Goal: Information Seeking & Learning: Understand process/instructions

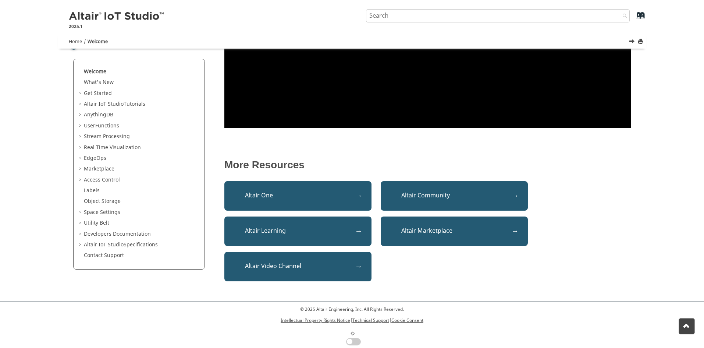
scroll to position [206, 0]
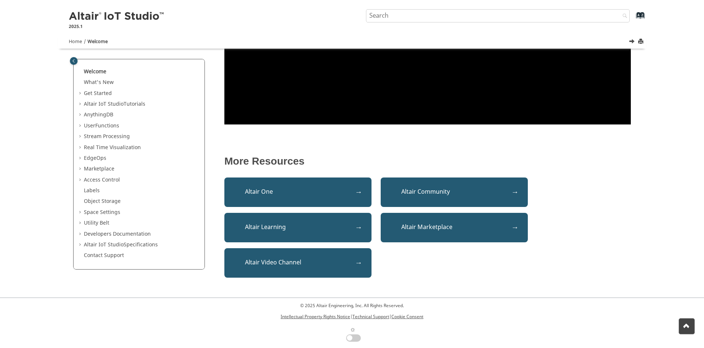
click at [80, 104] on span "Table of Contents" at bounding box center [81, 103] width 6 height 7
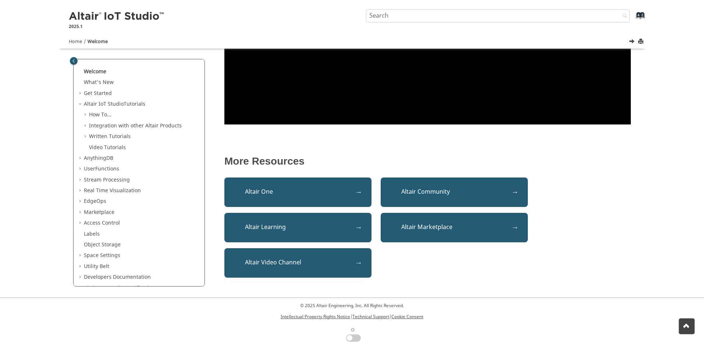
click at [80, 104] on span "Table of Contents" at bounding box center [81, 103] width 6 height 7
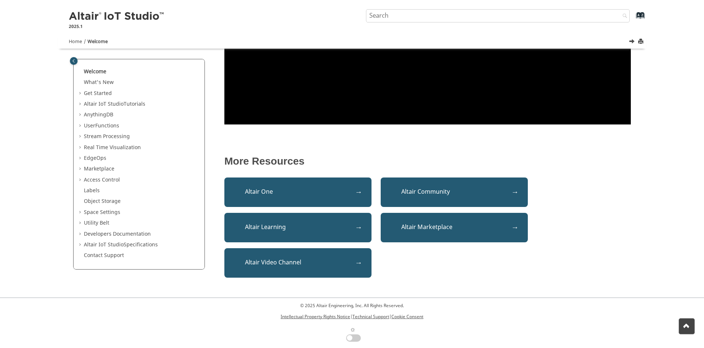
click at [80, 93] on span "Table of Contents" at bounding box center [81, 93] width 6 height 7
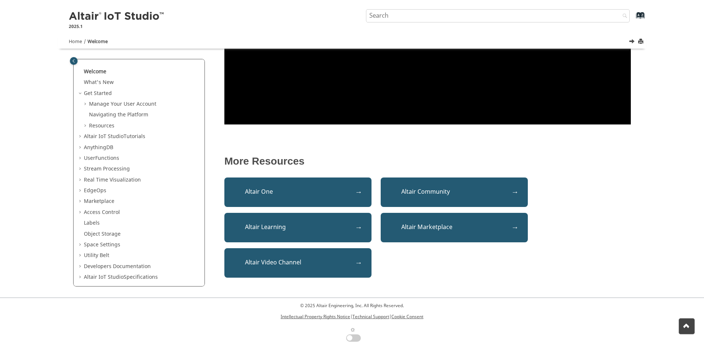
click at [82, 157] on span "Table of Contents" at bounding box center [81, 158] width 6 height 7
click at [79, 201] on span "Table of Contents" at bounding box center [81, 201] width 6 height 7
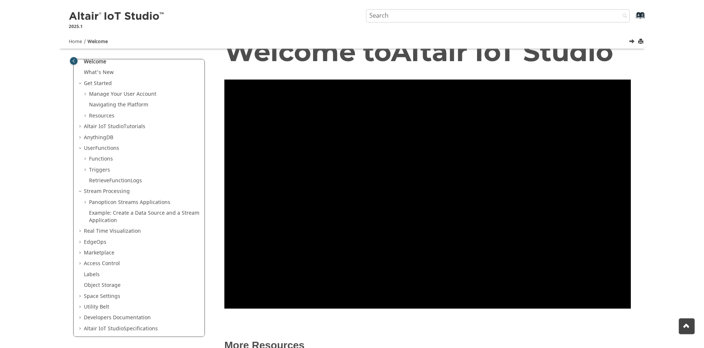
scroll to position [0, 0]
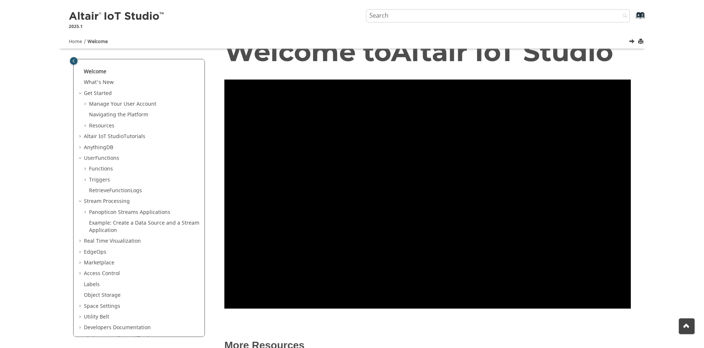
click at [82, 135] on span "Table of Contents" at bounding box center [81, 136] width 6 height 7
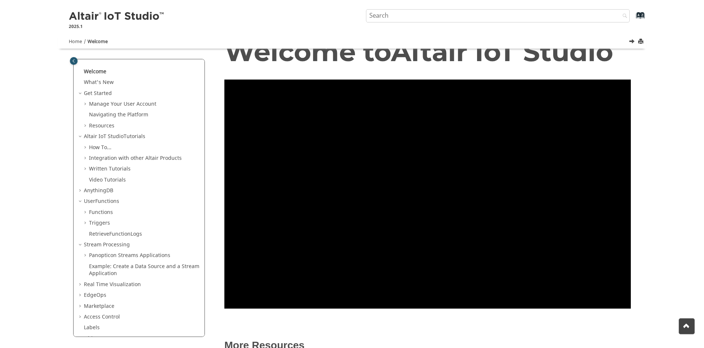
click at [81, 189] on span "Table of Contents" at bounding box center [81, 190] width 6 height 7
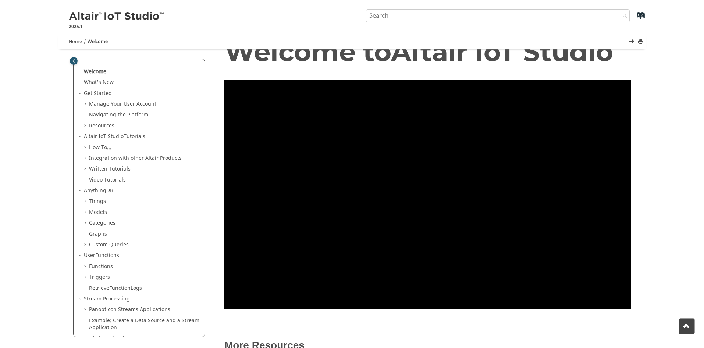
click at [88, 203] on span "Table of Contents" at bounding box center [86, 201] width 6 height 7
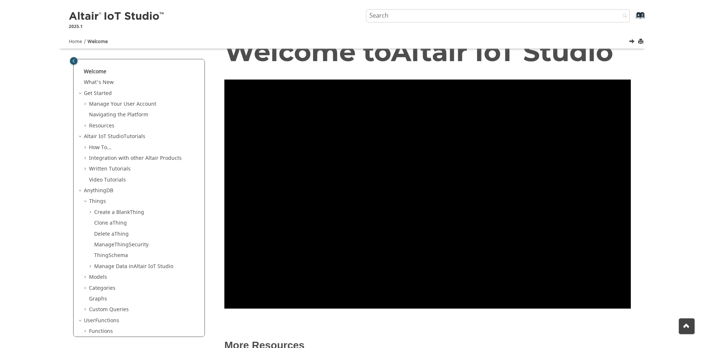
click at [86, 202] on span "Table of Contents" at bounding box center [86, 201] width 6 height 7
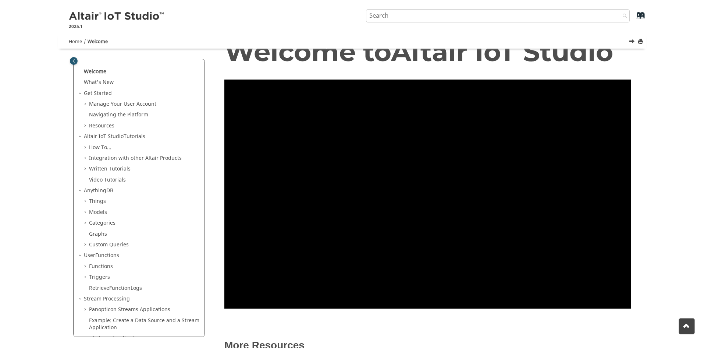
click at [85, 212] on span "Table of Contents" at bounding box center [86, 212] width 6 height 7
click at [114, 221] on link "Create a Model" at bounding box center [112, 223] width 36 height 8
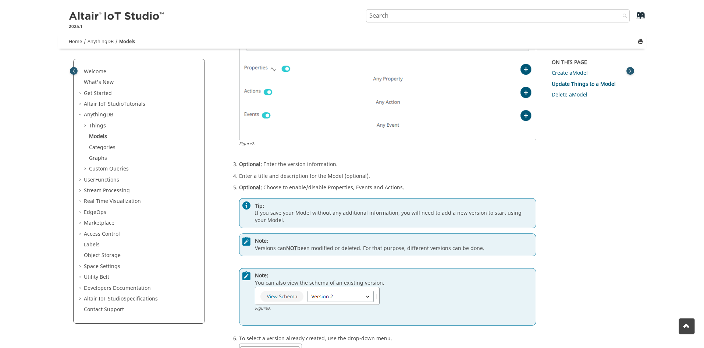
scroll to position [492, 0]
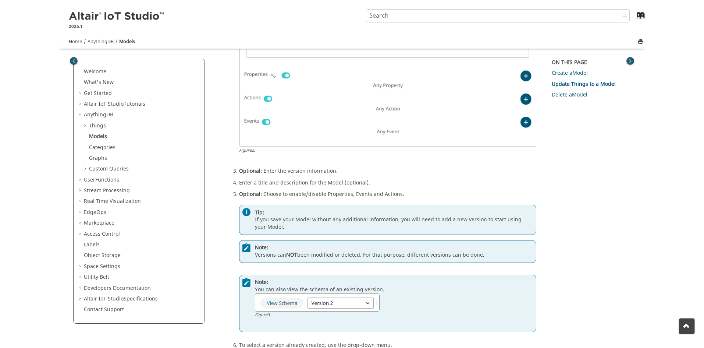
click at [82, 233] on span "Table of Contents" at bounding box center [81, 233] width 6 height 7
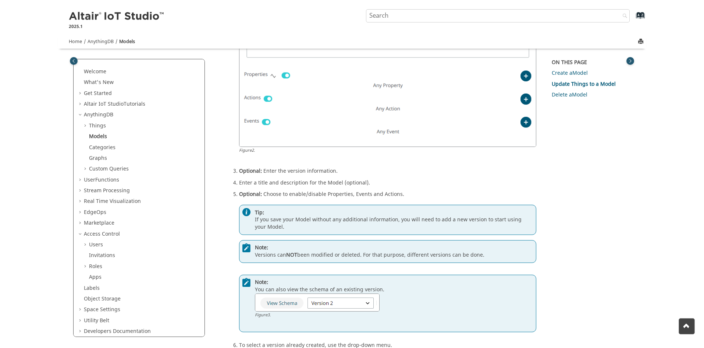
click at [85, 243] on span "Table of Contents" at bounding box center [86, 244] width 6 height 7
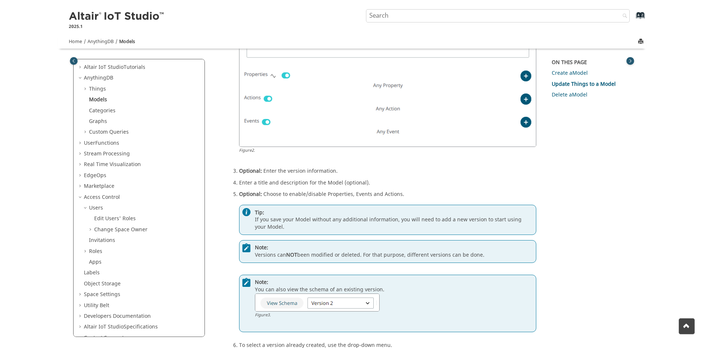
click at [84, 249] on span "Table of Contents" at bounding box center [86, 251] width 6 height 7
click at [82, 64] on span "Table of Contents" at bounding box center [81, 67] width 6 height 7
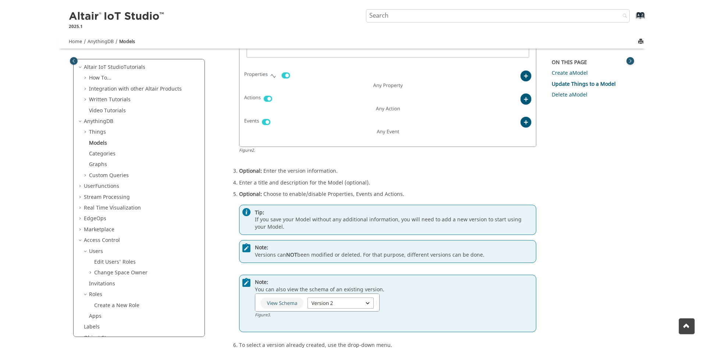
click at [85, 78] on span "Table of Contents" at bounding box center [86, 77] width 6 height 7
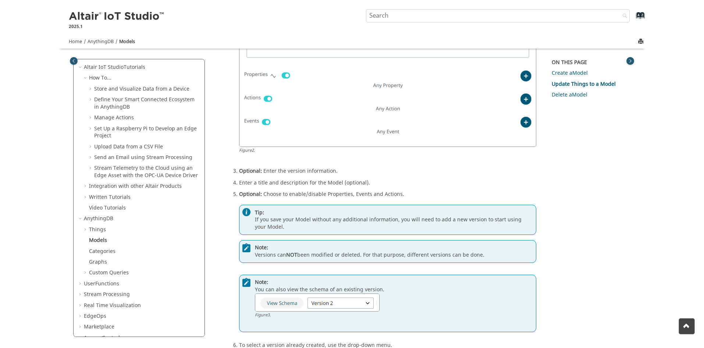
click at [501, 15] on input "Search query" at bounding box center [498, 15] width 264 height 13
type input "ocp ua"
click at [613, 9] on button "Search" at bounding box center [623, 16] width 21 height 14
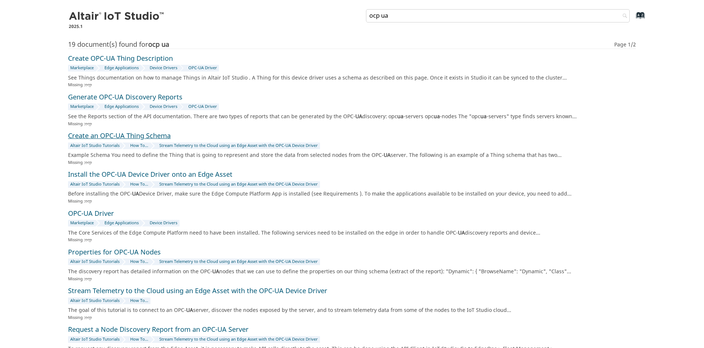
click at [165, 138] on link "Create an OPC-UA Thing Schema" at bounding box center [119, 136] width 103 height 10
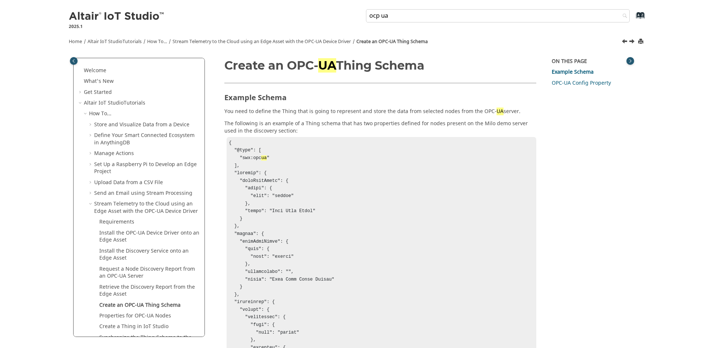
scroll to position [104, 0]
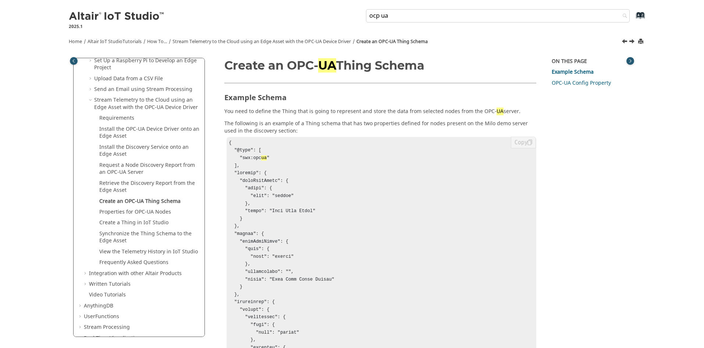
click at [333, 178] on pre "{ "@type": [ "swx:opc ua UA Thing" }" at bounding box center [382, 247] width 310 height 221
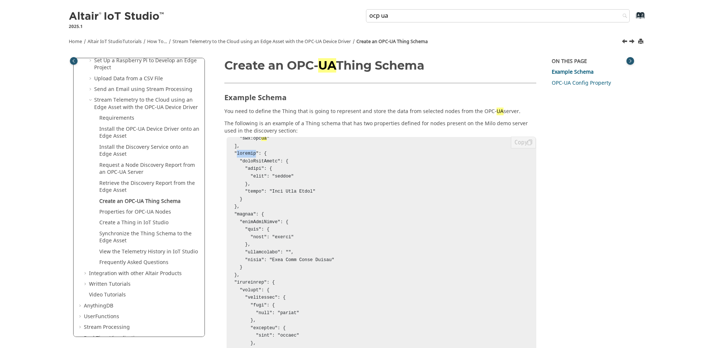
scroll to position [37, 0]
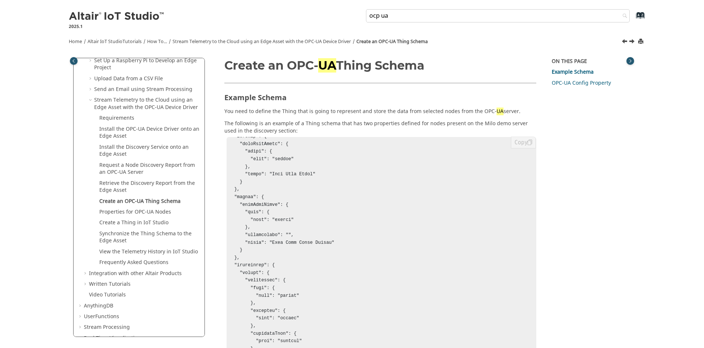
click at [247, 191] on code "{ "@type": [ "swx:opc ua UA Thing" }" at bounding box center [283, 317] width 108 height 429
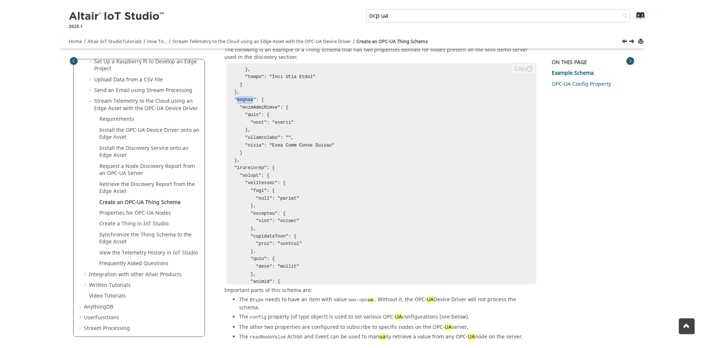
scroll to position [0, 0]
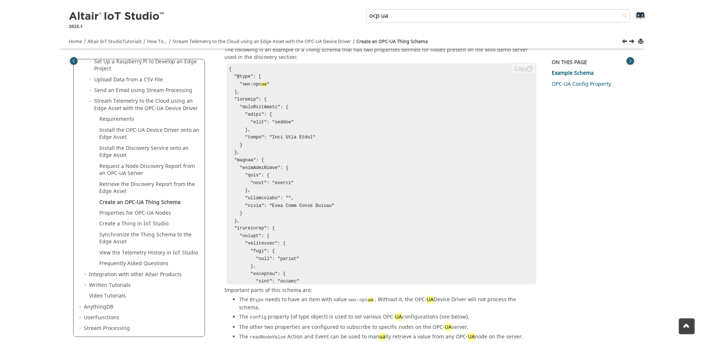
click at [277, 165] on pre "{ "@type": [ "swx:opc ua UA Thing" }" at bounding box center [382, 173] width 310 height 221
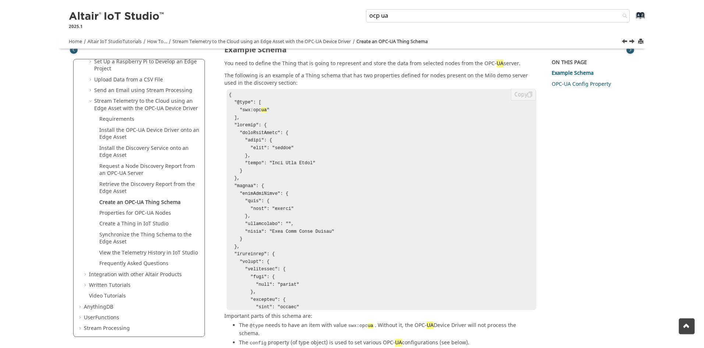
scroll to position [37, 0]
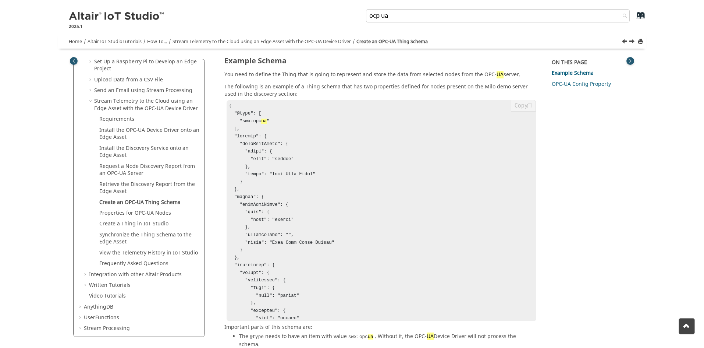
click at [272, 195] on pre "{ "@type": [ "swx:opc ua UA Thing" }" at bounding box center [382, 210] width 310 height 221
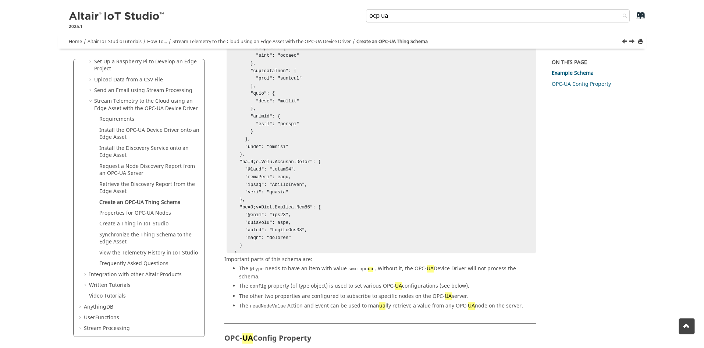
scroll to position [110, 0]
